Goal: Information Seeking & Learning: Learn about a topic

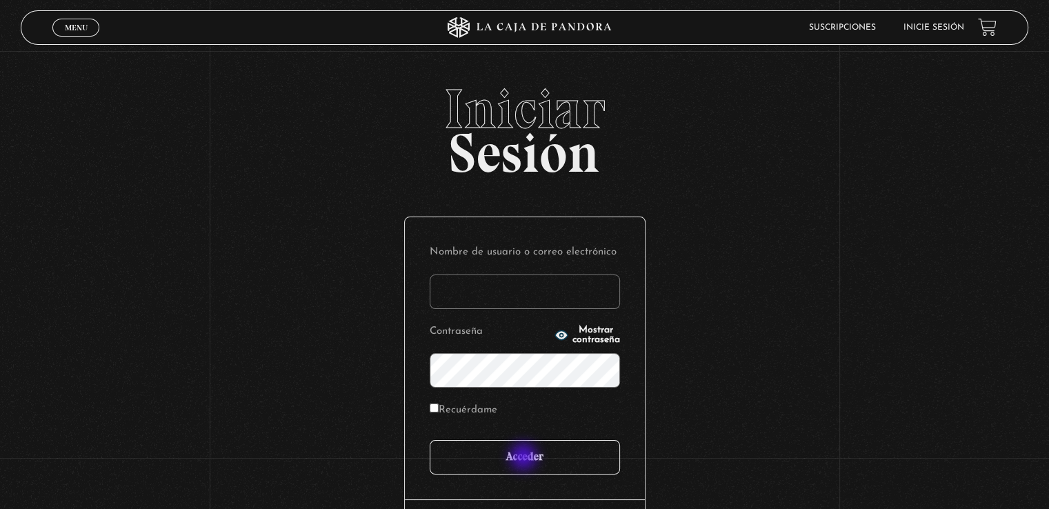
type input "arceguiselle295@gmail.com"
click at [525, 458] on input "Acceder" at bounding box center [525, 457] width 190 height 34
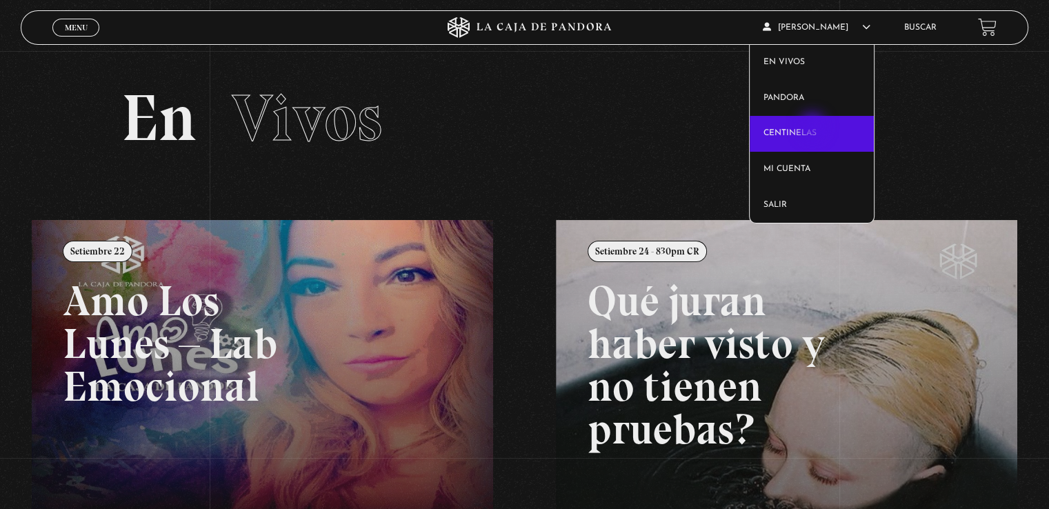
click at [814, 128] on link "Centinelas" at bounding box center [812, 134] width 125 height 36
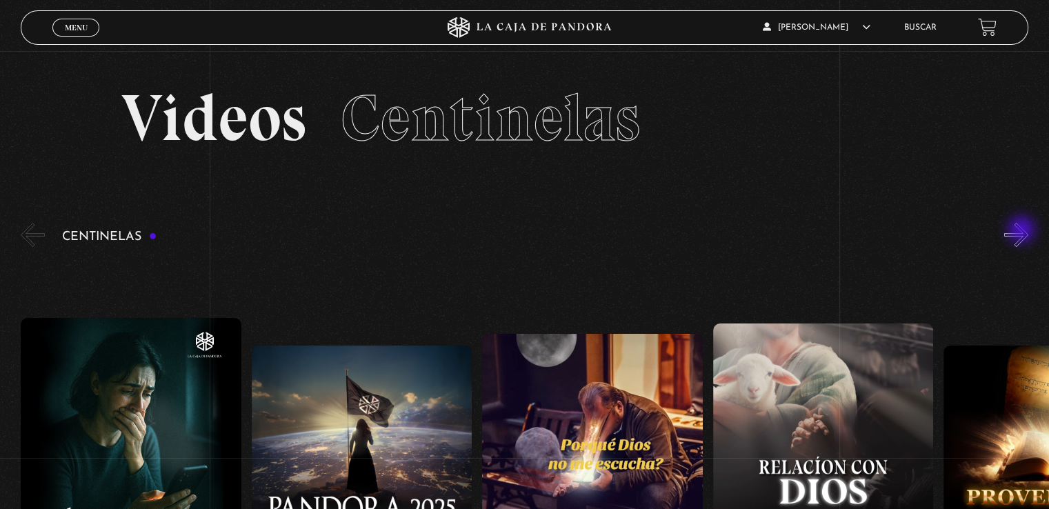
click at [1023, 231] on button "»" at bounding box center [1016, 235] width 24 height 24
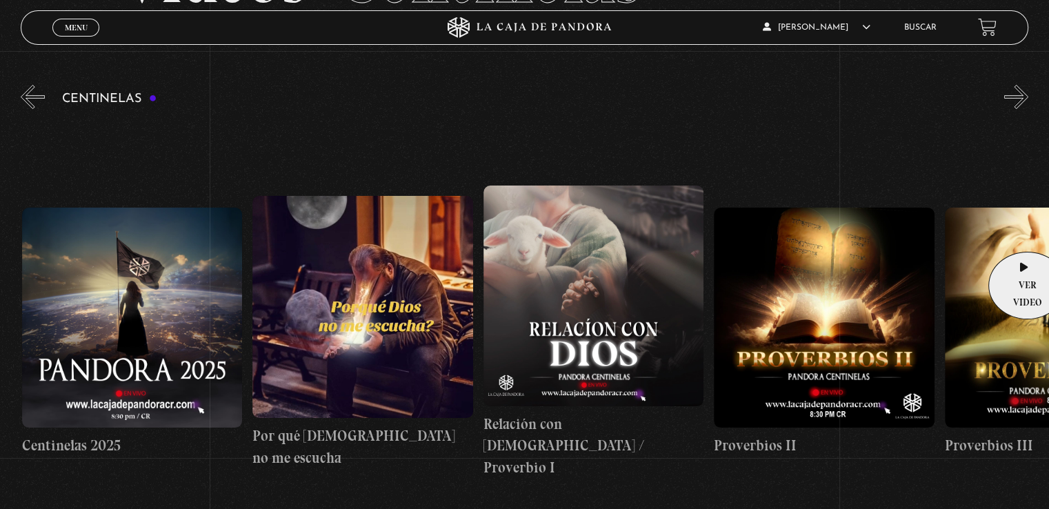
scroll to position [0, 230]
click at [1023, 92] on button "»" at bounding box center [1016, 97] width 24 height 24
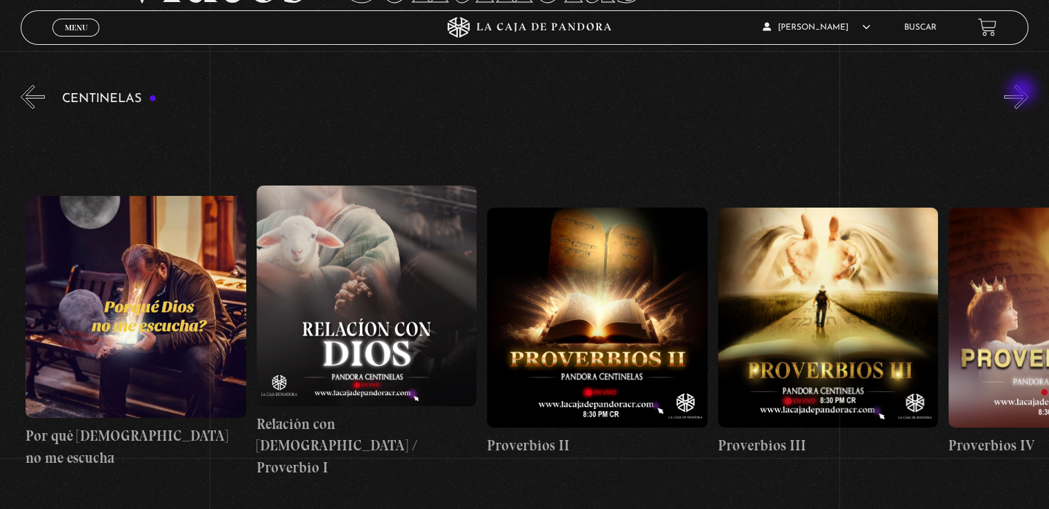
click at [1023, 92] on button "»" at bounding box center [1016, 97] width 24 height 24
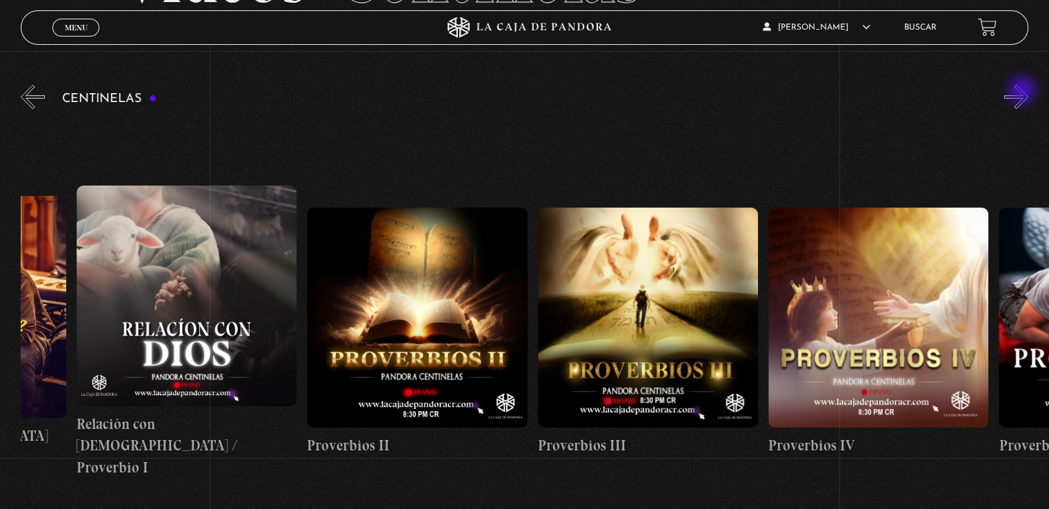
click at [1023, 92] on button "»" at bounding box center [1016, 97] width 24 height 24
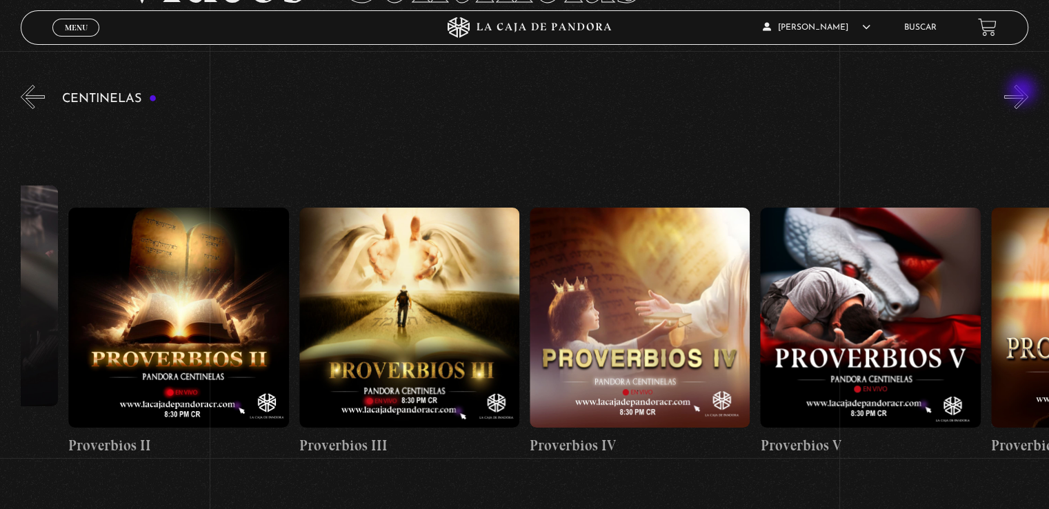
click at [1023, 92] on button "»" at bounding box center [1016, 97] width 24 height 24
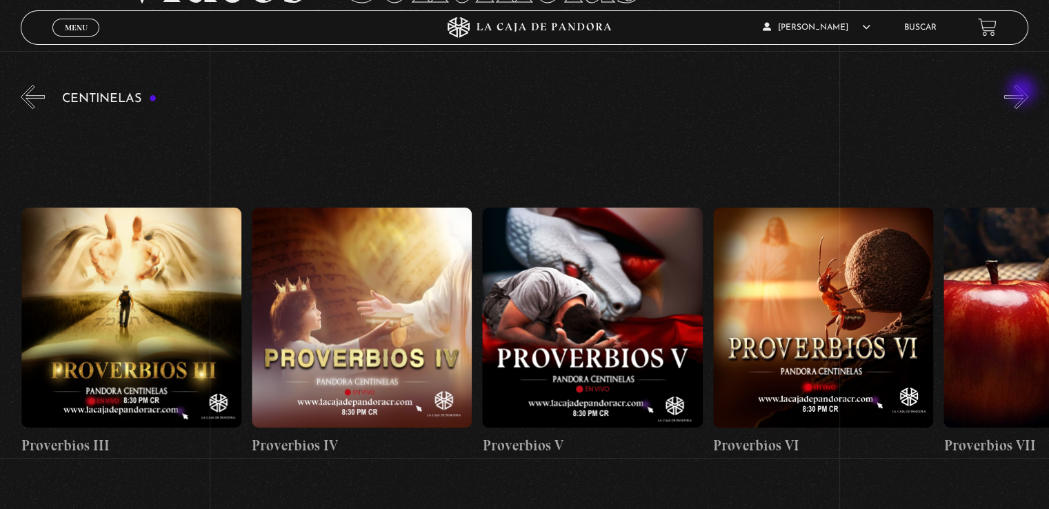
click at [1023, 92] on button "»" at bounding box center [1016, 97] width 24 height 24
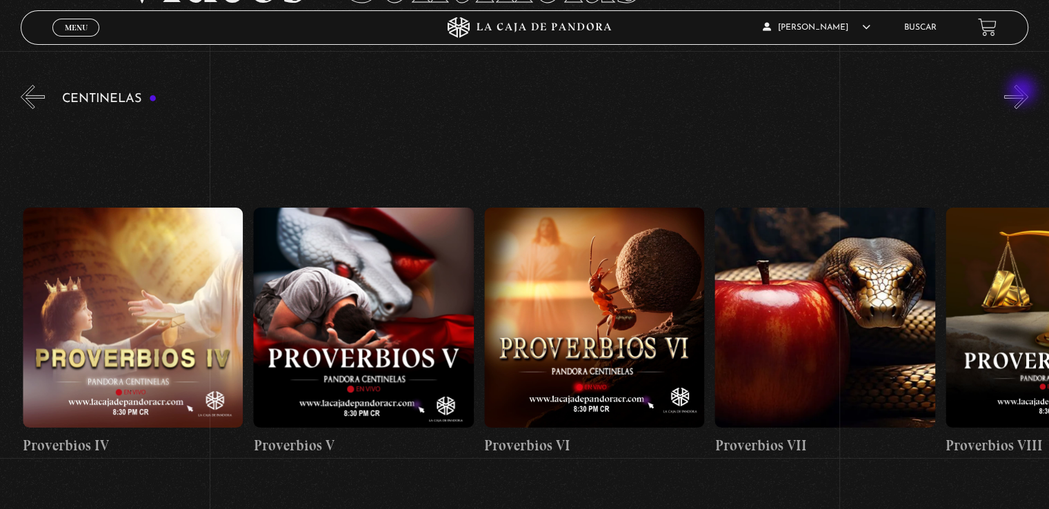
scroll to position [0, 1383]
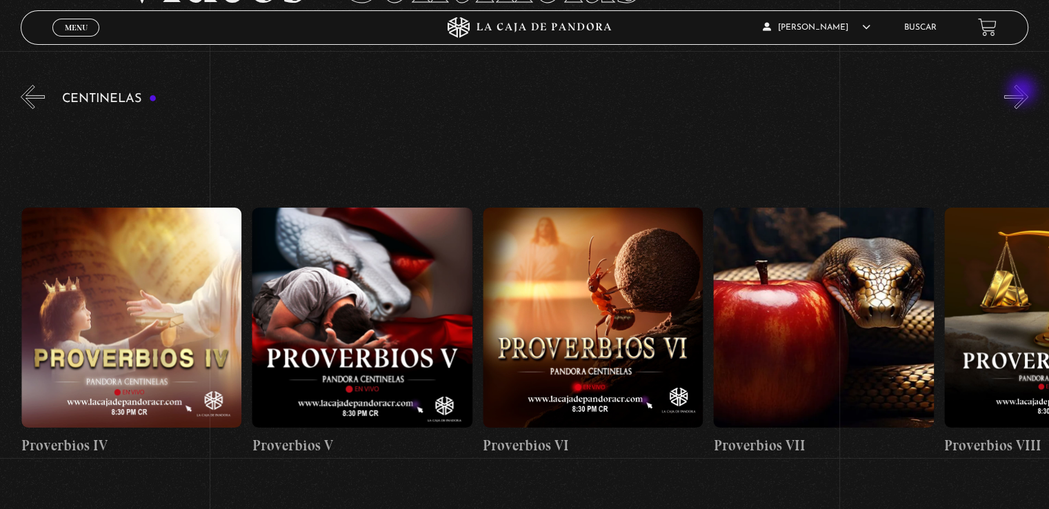
click at [1023, 92] on button "»" at bounding box center [1016, 97] width 24 height 24
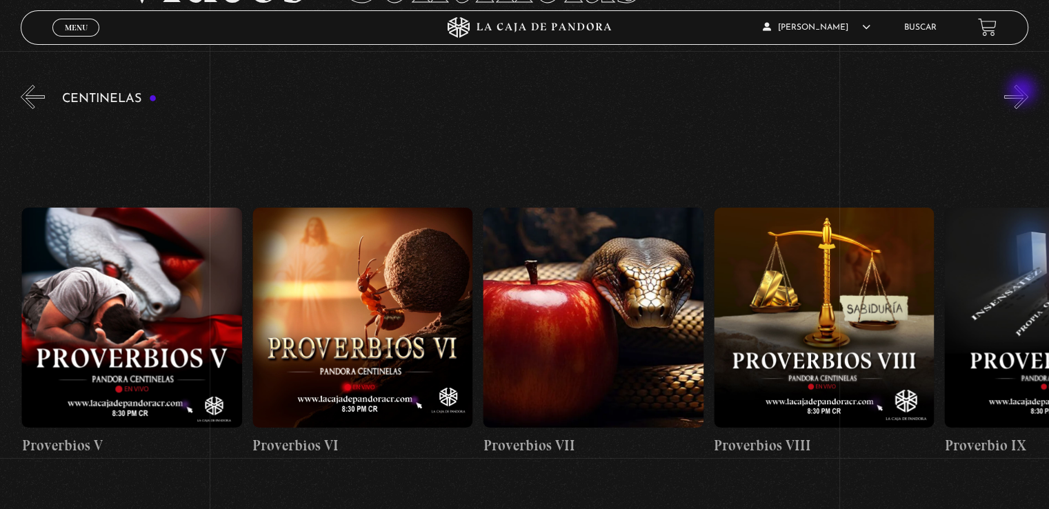
scroll to position [0, 1614]
click at [591, 395] on figure at bounding box center [593, 318] width 220 height 220
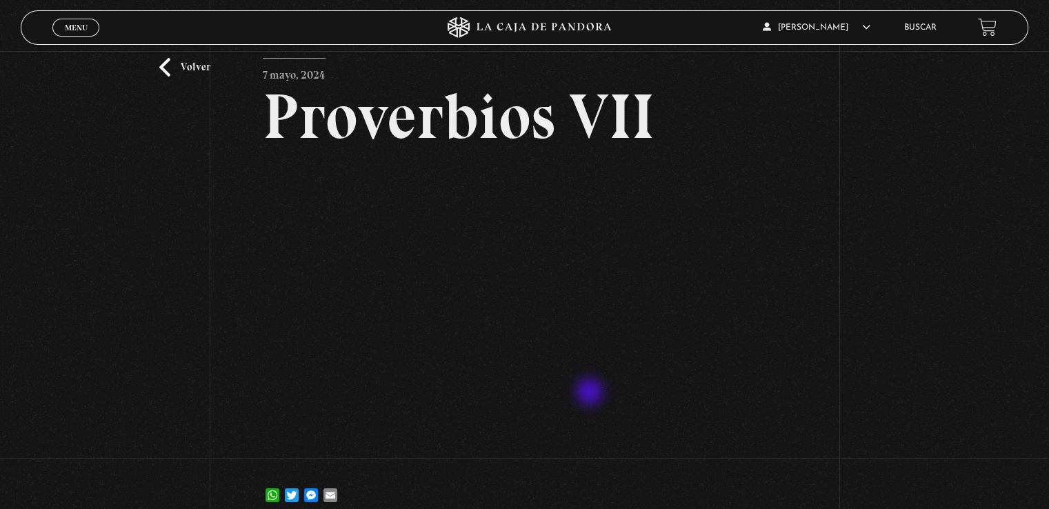
scroll to position [69, 0]
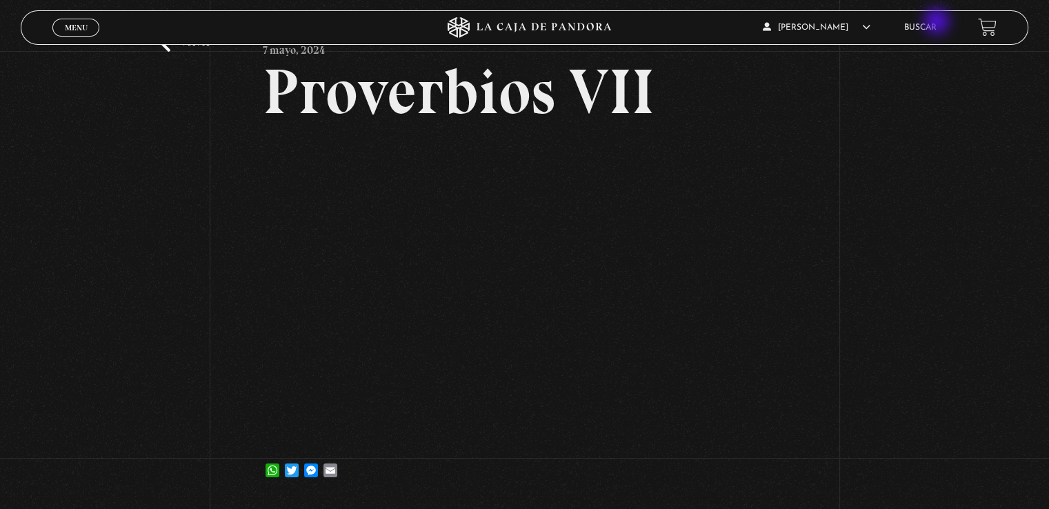
click at [937, 23] on li "Buscar" at bounding box center [920, 27] width 32 height 21
click at [932, 28] on link "Buscar" at bounding box center [920, 27] width 32 height 8
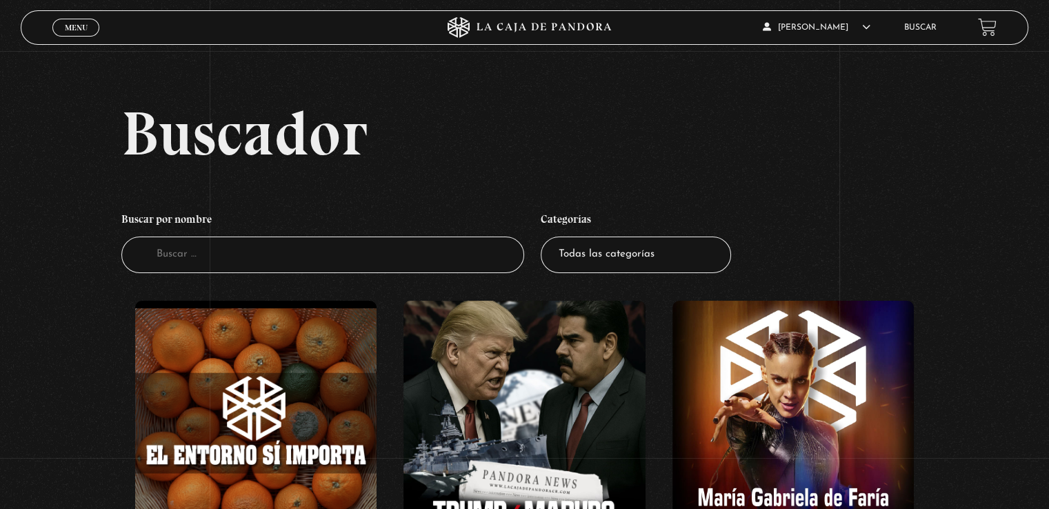
click at [932, 28] on link "Buscar" at bounding box center [920, 27] width 32 height 8
click at [673, 252] on select "Todas las categorías 11:11 Humanitario (1) Amo los [DATE] (3) Análisis de serie…" at bounding box center [636, 255] width 190 height 37
select select "mundo-espiritual"
click at [546, 237] on select "Todas las categorías 11:11 Humanitario (1) Amo los [DATE] (3) Análisis de serie…" at bounding box center [636, 255] width 190 height 37
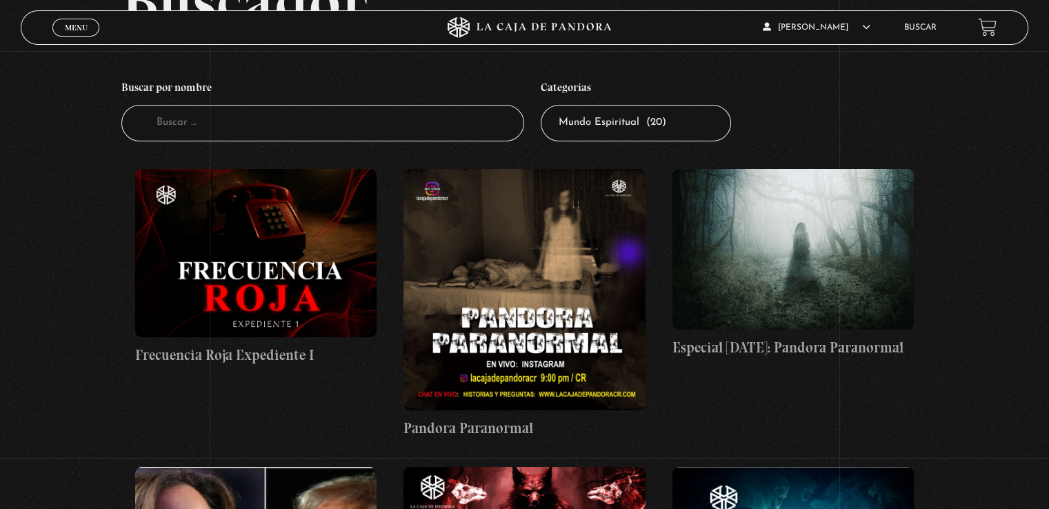
scroll to position [138, 0]
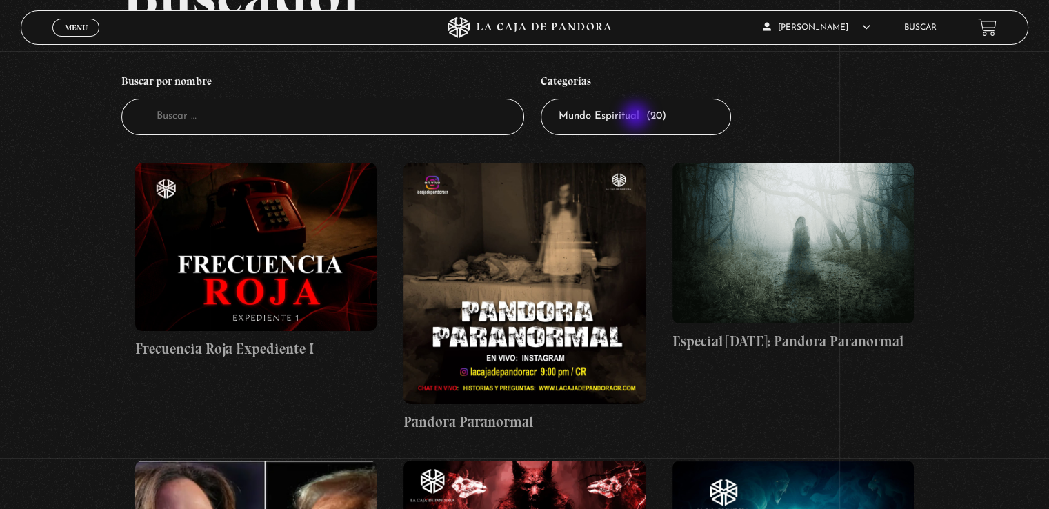
click at [637, 117] on select "Todas las categorías 11:11 Humanitario (1) Amo los [DATE] (3) Análisis de serie…" at bounding box center [636, 117] width 190 height 37
click at [546, 99] on select "Todas las categorías 11:11 Humanitario (1) Amo los [DATE] (3) Análisis de serie…" at bounding box center [636, 117] width 190 height 37
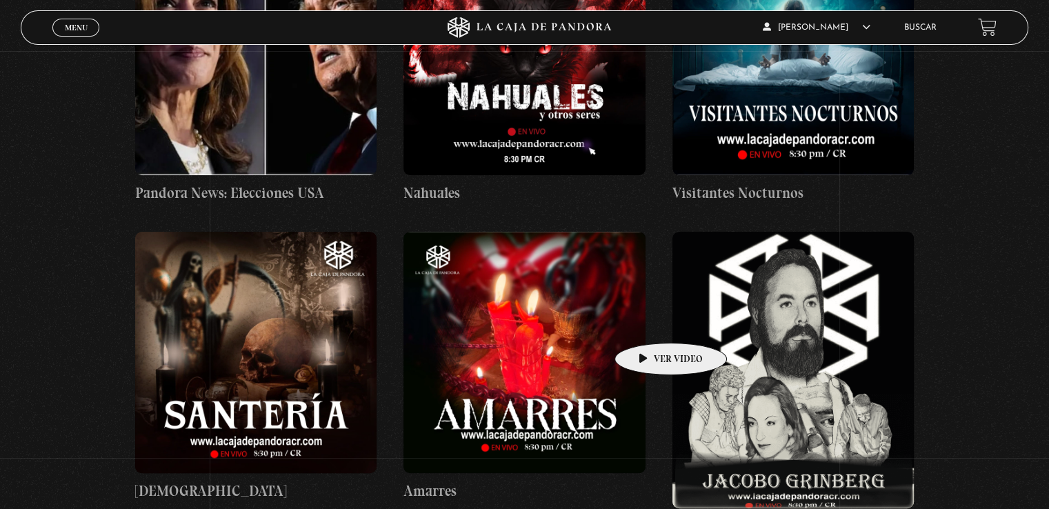
scroll to position [690, 0]
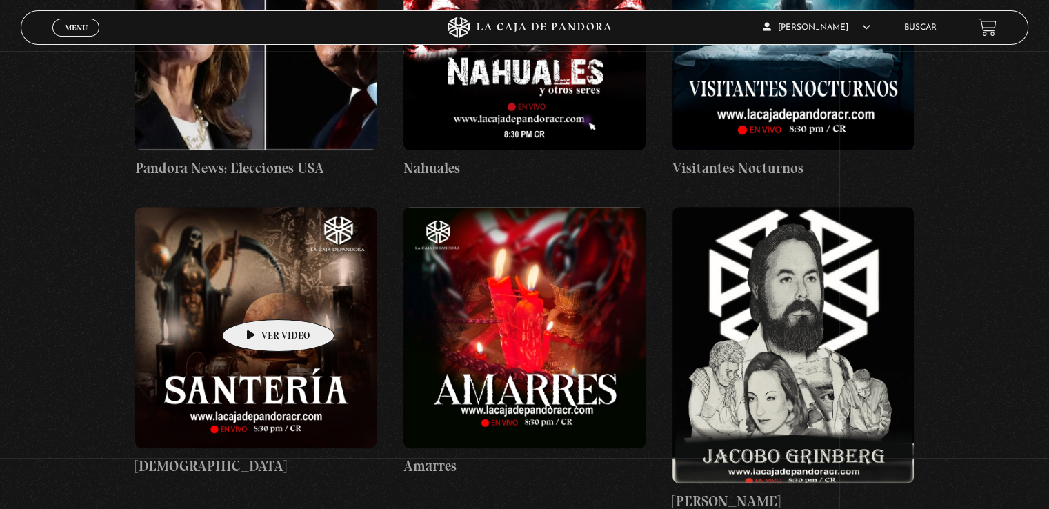
click at [257, 299] on figure at bounding box center [255, 327] width 241 height 241
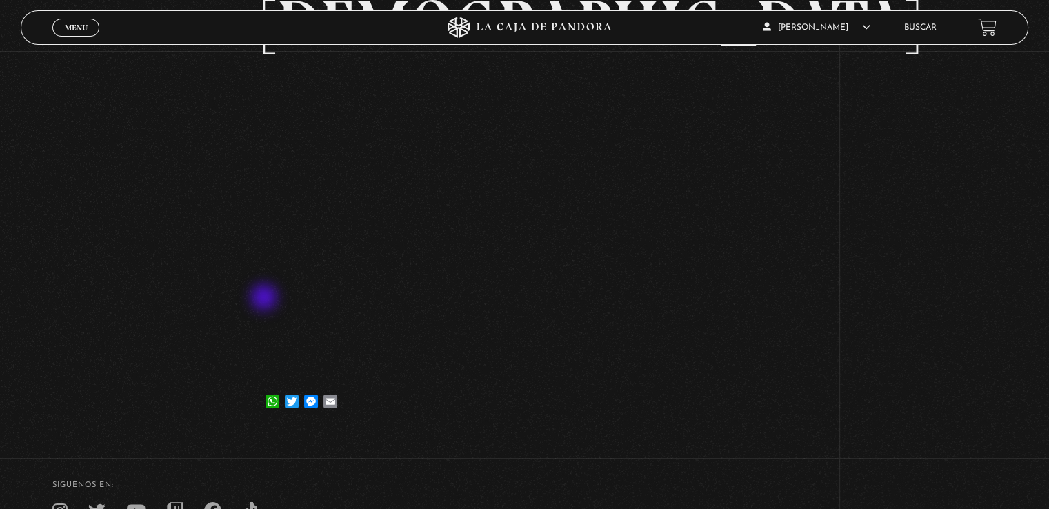
scroll to position [69, 0]
